Goal: Task Accomplishment & Management: Use online tool/utility

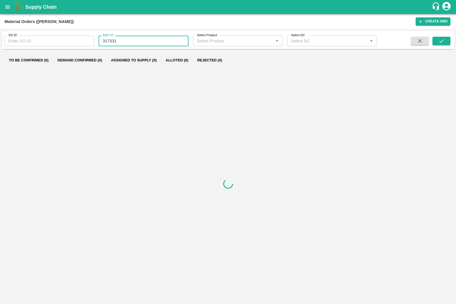
click at [157, 43] on input "317331" at bounding box center [144, 41] width 90 height 11
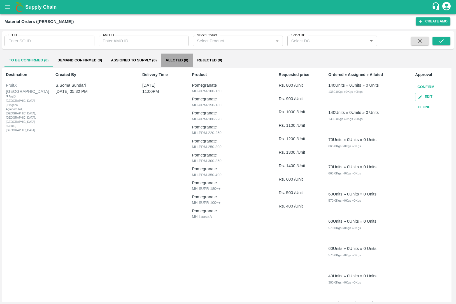
click at [170, 61] on button "Alloted (0)" at bounding box center [177, 60] width 32 height 13
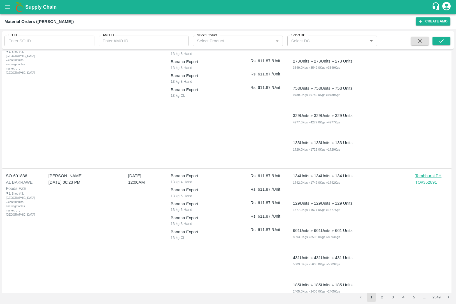
scroll to position [2050, 0]
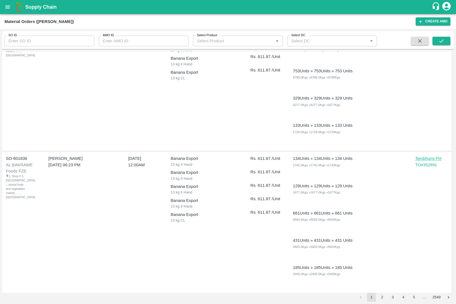
click at [381, 292] on div "To Be Confirmed (104) Demand Confirmed (920) Assigned to Supply (702) Alloted (…" at bounding box center [228, 171] width 452 height 241
click at [381, 298] on button "2" at bounding box center [382, 297] width 9 height 9
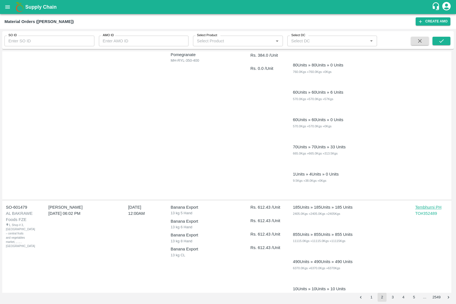
scroll to position [1209, 0]
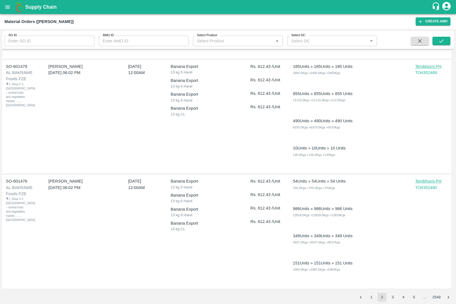
click at [414, 295] on button "5" at bounding box center [414, 297] width 9 height 9
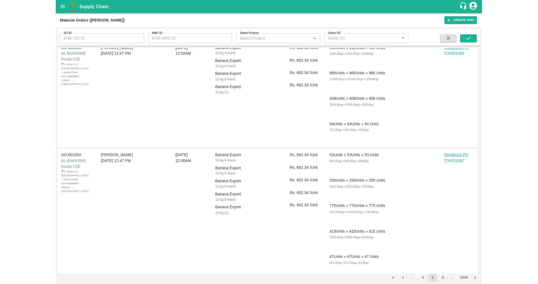
scroll to position [0, 0]
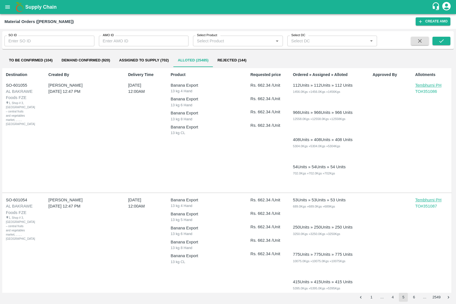
click at [243, 47] on div "SO ID SO ID AMO ID AMO ID Select Product Select Product   * Select DC Select DC…" at bounding box center [228, 39] width 452 height 13
click at [243, 45] on div "Select Product   *" at bounding box center [238, 41] width 90 height 11
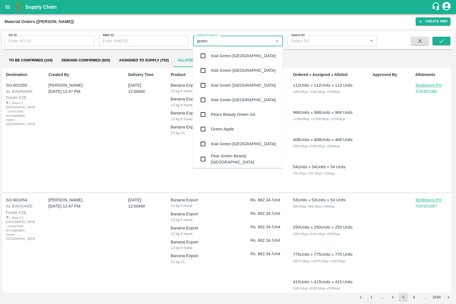
type input "green c"
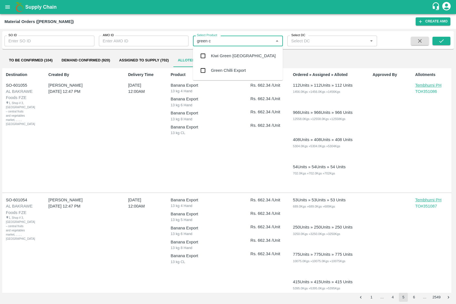
click at [239, 74] on div "Green Chilli Export" at bounding box center [238, 70] width 90 height 15
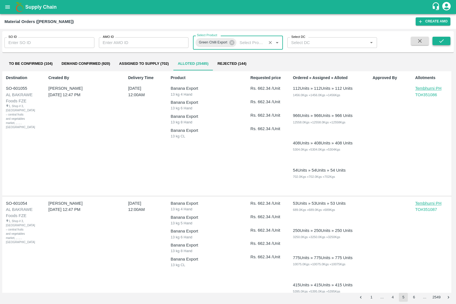
click at [444, 41] on icon "submit" at bounding box center [442, 41] width 6 height 6
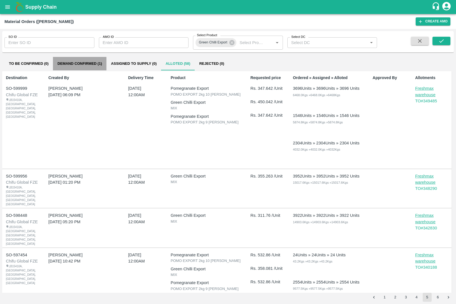
click at [95, 64] on button "Demand Confirmed (1)" at bounding box center [80, 63] width 54 height 13
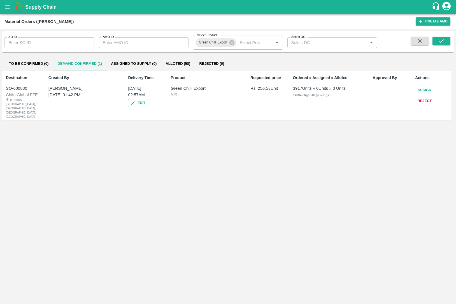
click at [20, 89] on div "SO-600830" at bounding box center [23, 88] width 34 height 6
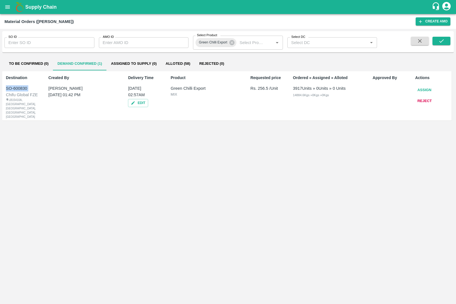
click at [20, 89] on div "SO-600830" at bounding box center [23, 88] width 34 height 6
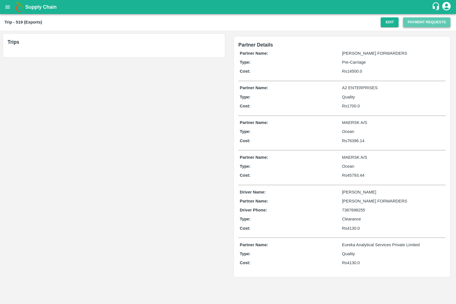
click at [430, 25] on button "Payment Requests" at bounding box center [426, 22] width 47 height 10
